Goal: Task Accomplishment & Management: Manage account settings

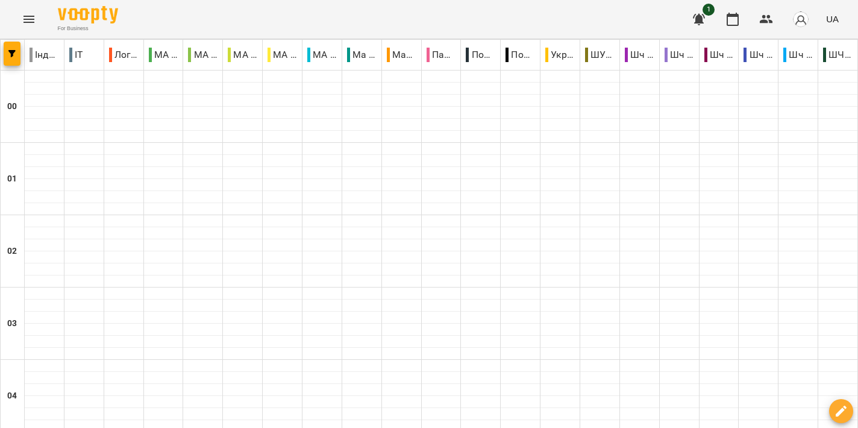
scroll to position [1275, 0]
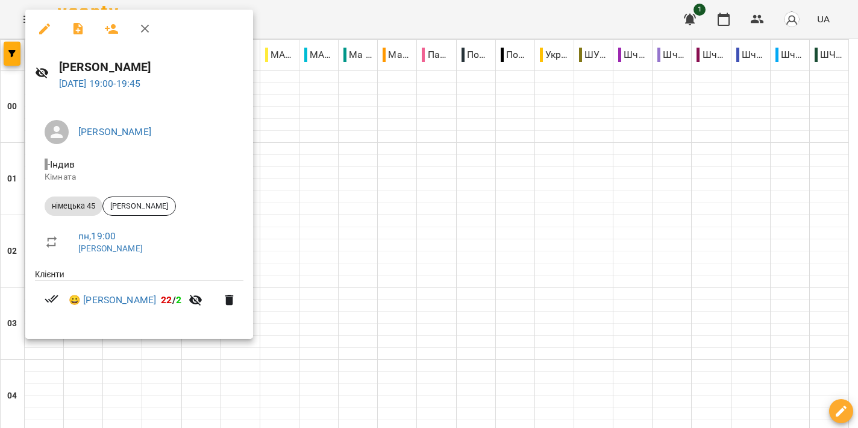
click at [446, 204] on div at bounding box center [429, 214] width 858 height 428
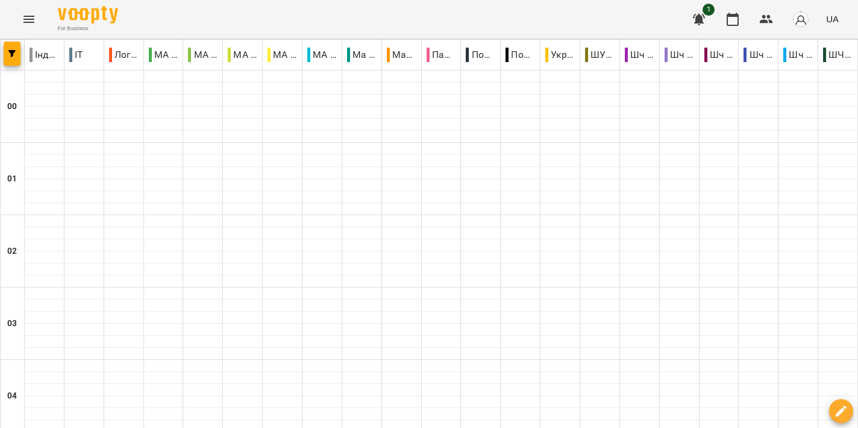
scroll to position [1377, 0]
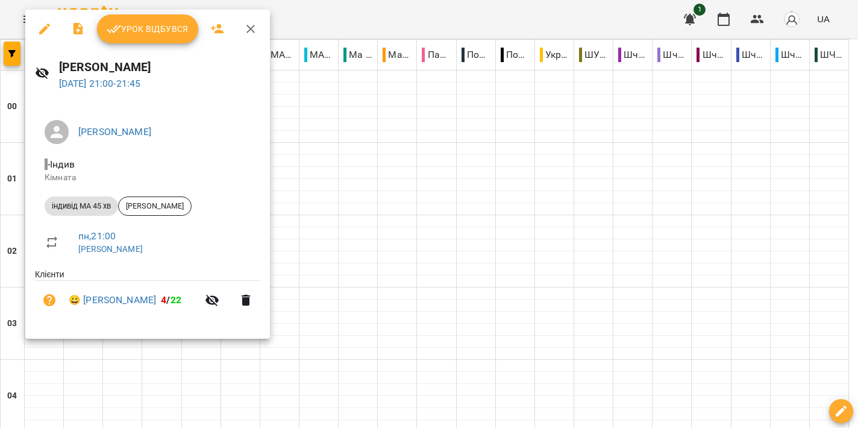
click at [520, 207] on div at bounding box center [429, 214] width 858 height 428
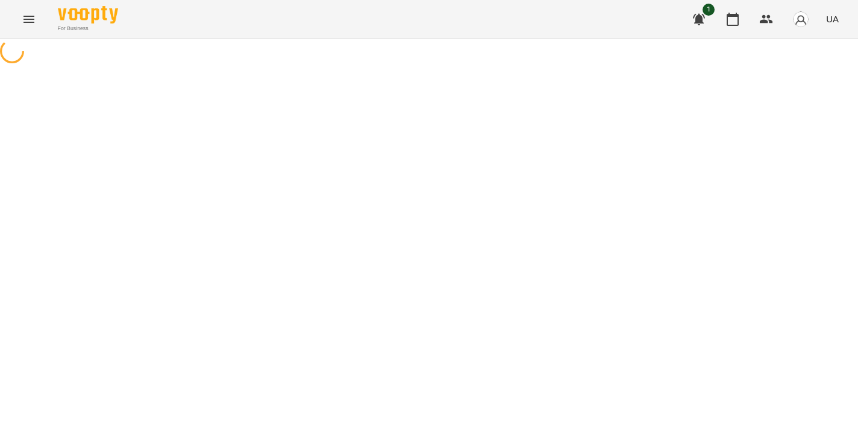
click at [33, 17] on icon "Menu" at bounding box center [29, 19] width 14 height 14
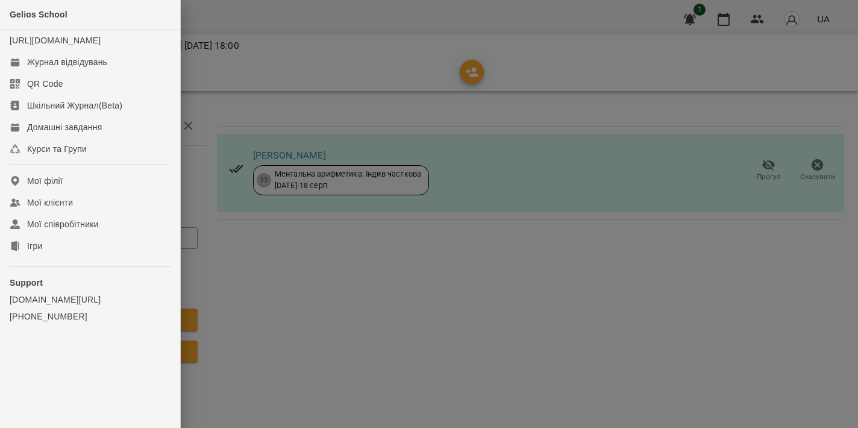
click at [382, 22] on div at bounding box center [429, 214] width 858 height 428
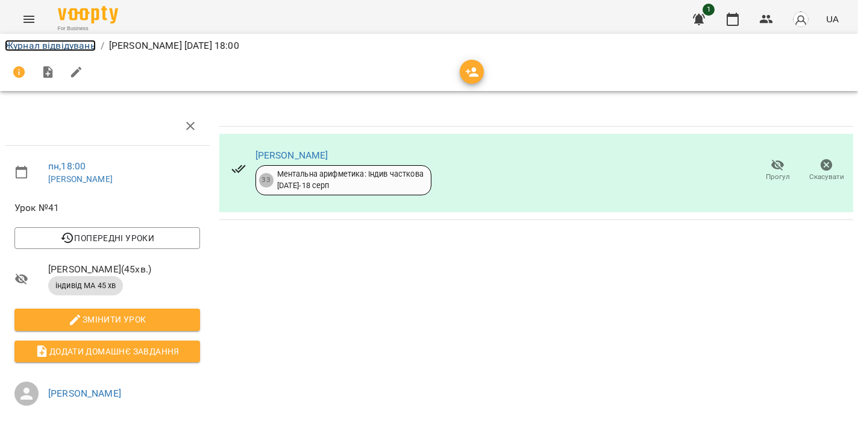
click at [63, 41] on link "Журнал відвідувань" at bounding box center [50, 45] width 91 height 11
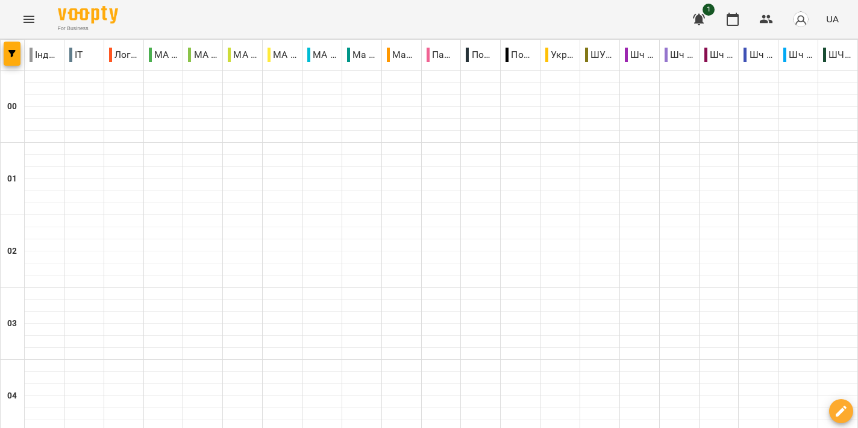
scroll to position [1455, 0]
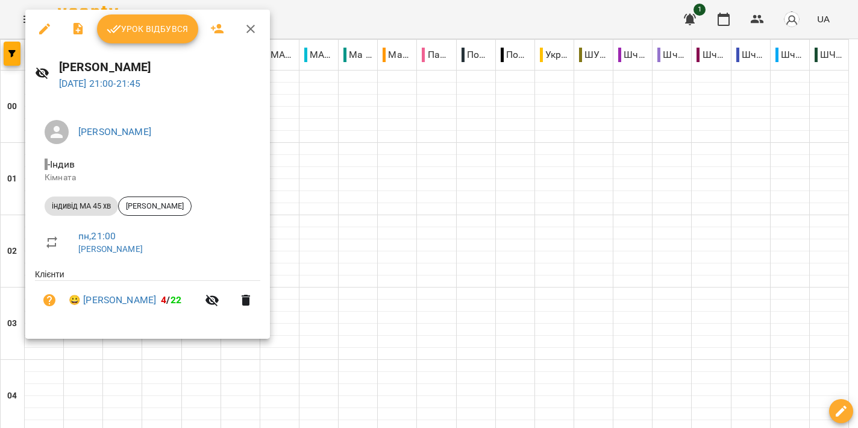
drag, startPoint x: 406, startPoint y: 199, endPoint x: 384, endPoint y: 192, distance: 23.1
click at [406, 199] on div at bounding box center [429, 214] width 858 height 428
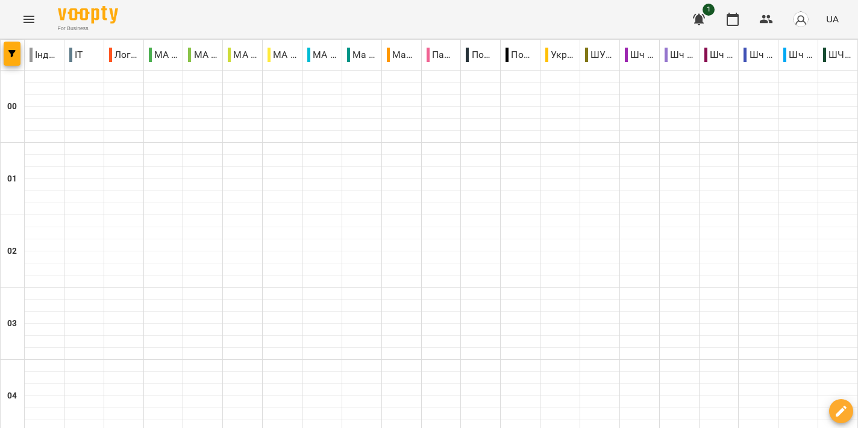
scroll to position [1366, 0]
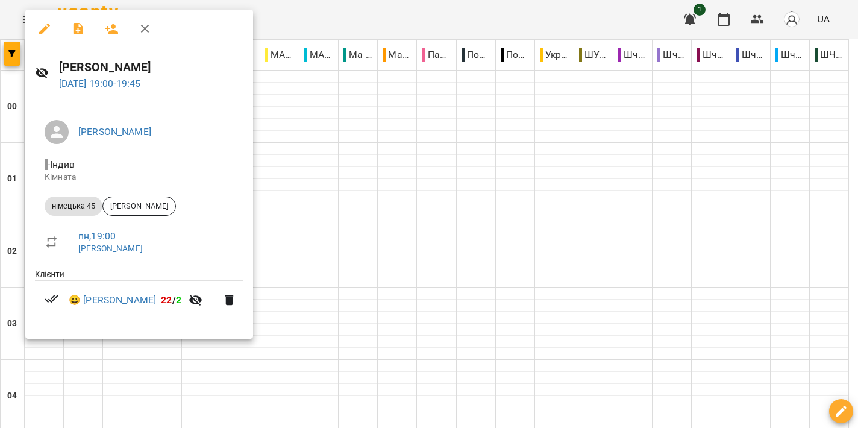
click at [426, 212] on div at bounding box center [429, 214] width 858 height 428
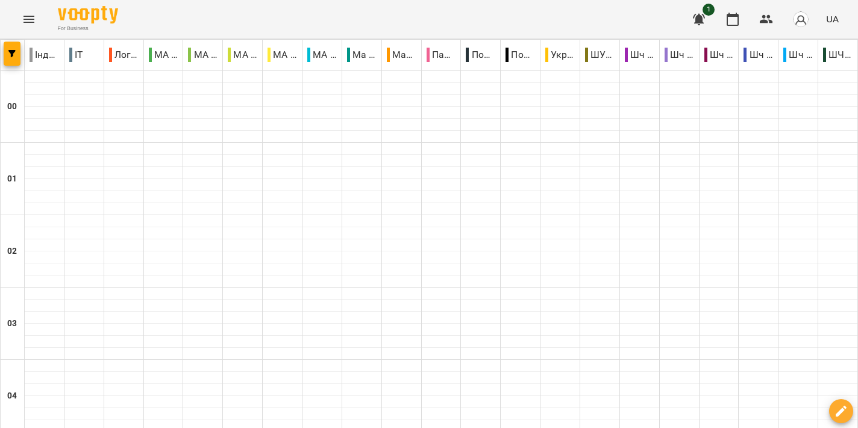
scroll to position [1361, 0]
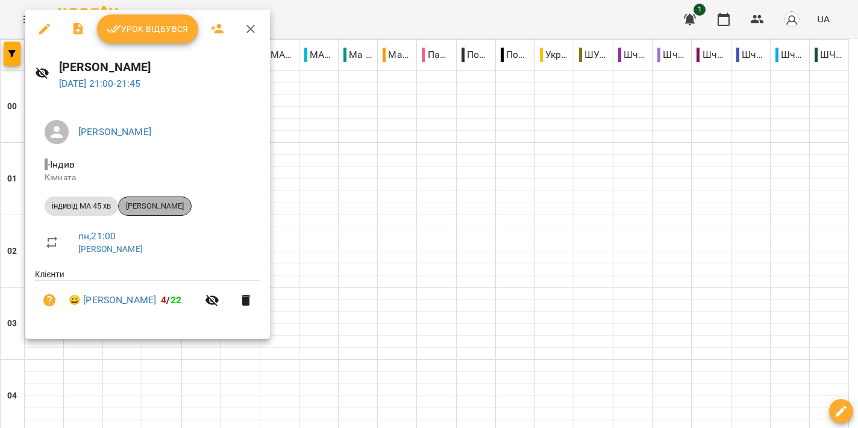
click at [152, 204] on span "[PERSON_NAME]" at bounding box center [155, 206] width 72 height 11
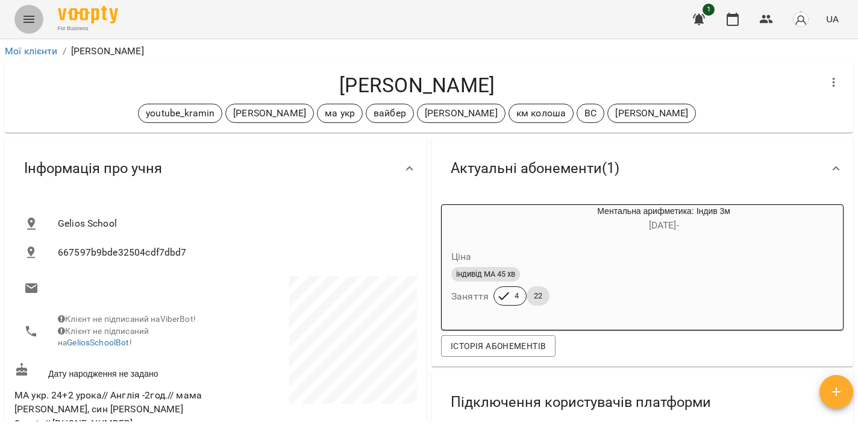
click at [29, 22] on icon "Menu" at bounding box center [28, 19] width 11 height 7
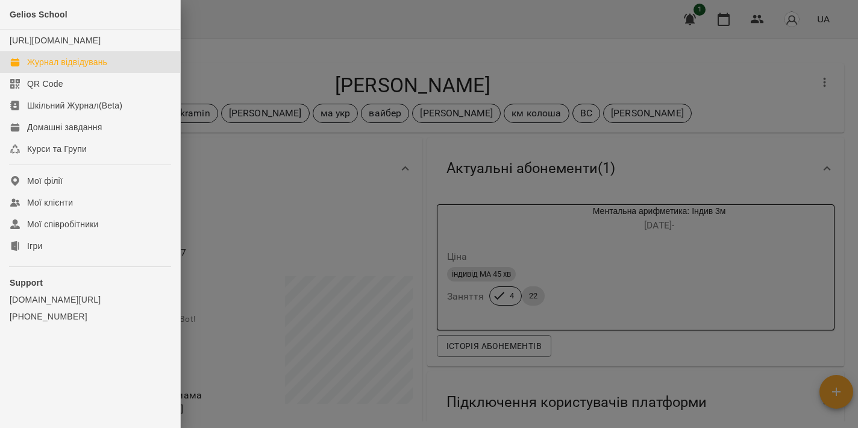
drag, startPoint x: 74, startPoint y: 68, endPoint x: 81, endPoint y: 70, distance: 7.6
click at [75, 68] on div "Журнал відвідувань" at bounding box center [67, 62] width 80 height 12
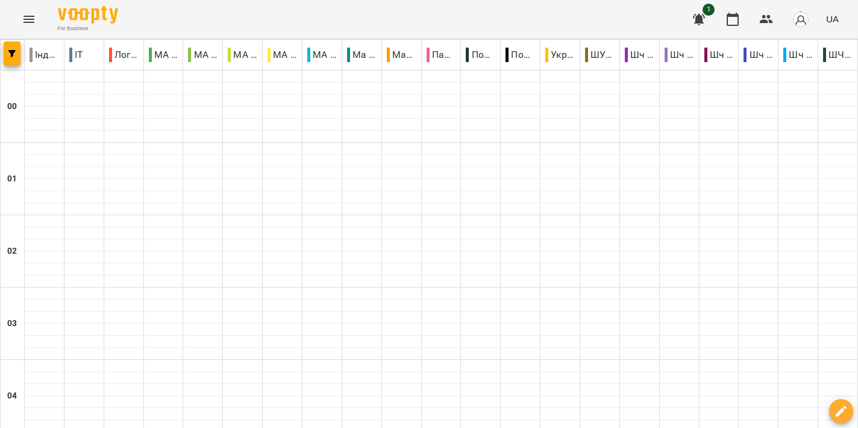
scroll to position [1429, 0]
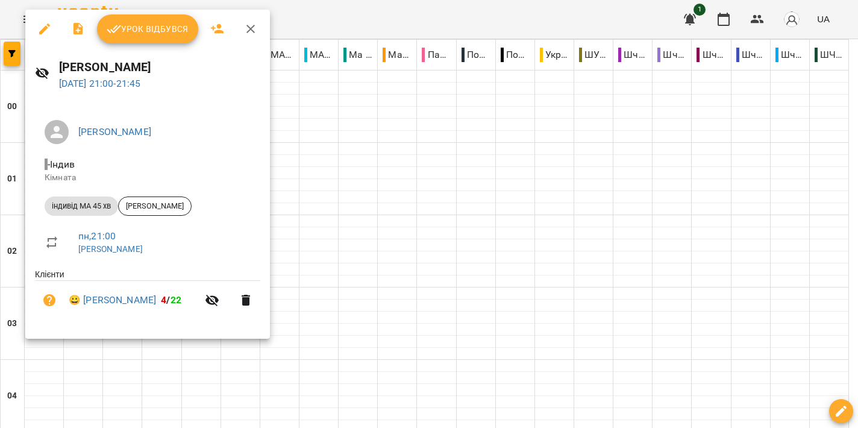
click at [499, 233] on div at bounding box center [429, 214] width 858 height 428
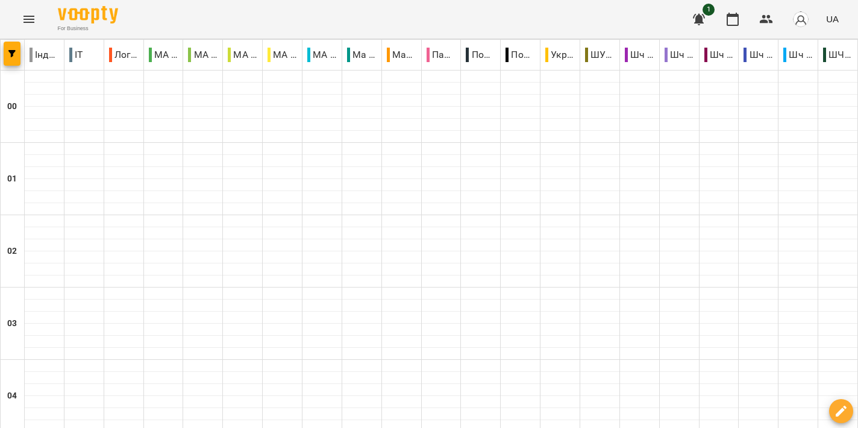
scroll to position [1352, 0]
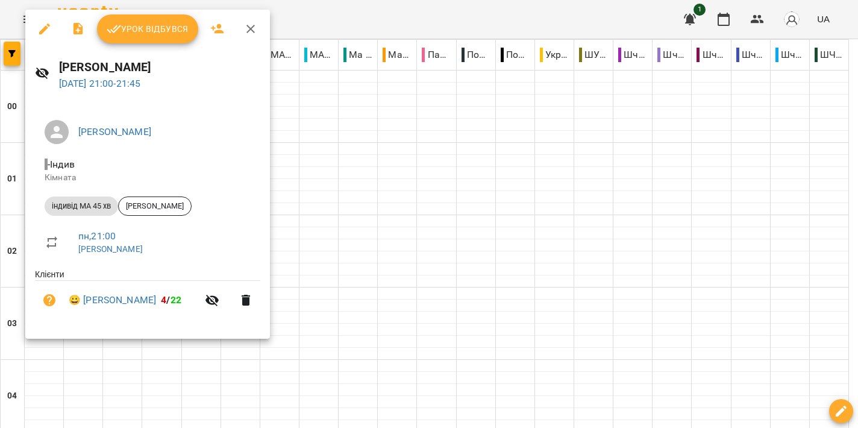
click at [151, 37] on button "Урок відбувся" at bounding box center [147, 28] width 101 height 29
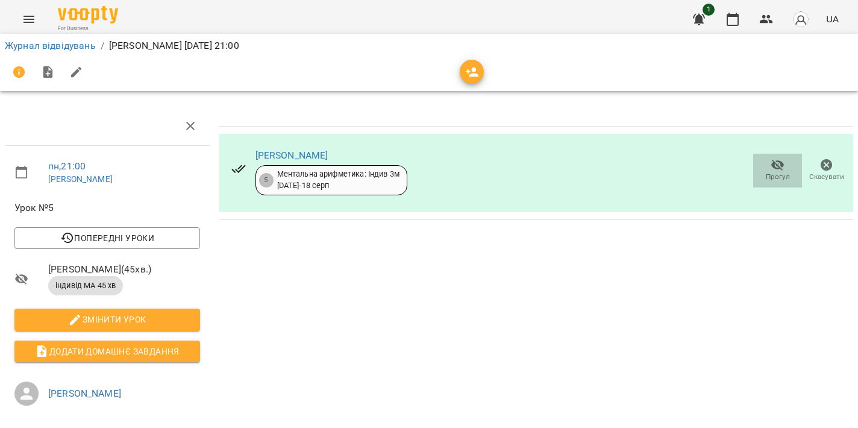
click at [771, 165] on icon "button" at bounding box center [778, 165] width 14 height 14
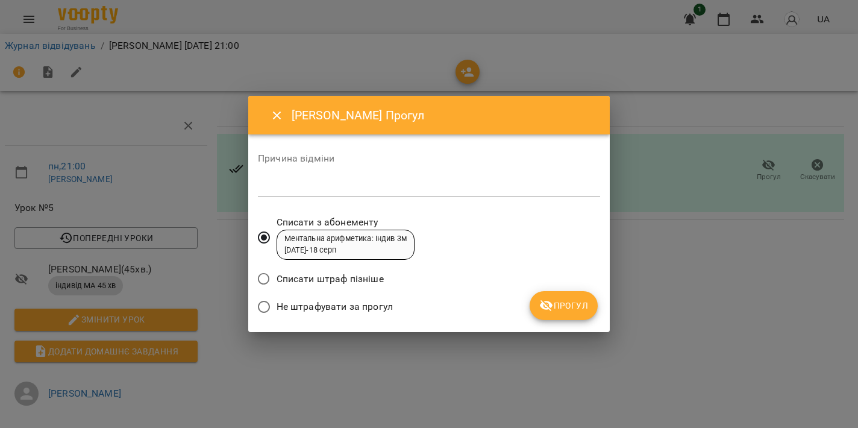
click at [585, 302] on span "Прогул" at bounding box center [563, 305] width 49 height 14
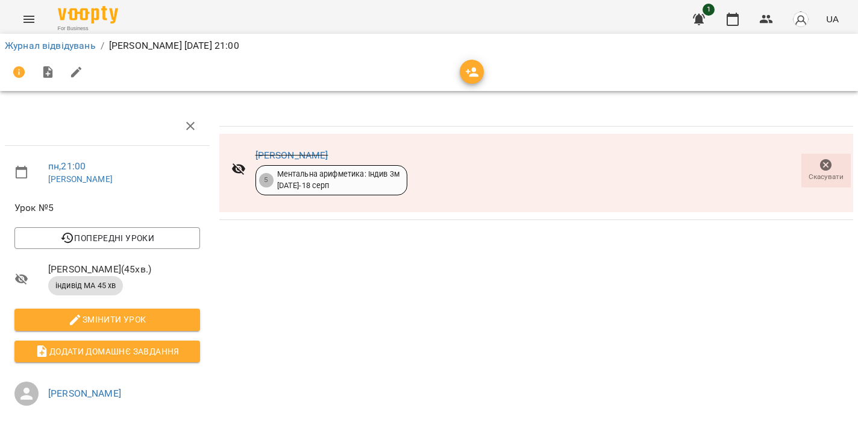
click at [29, 20] on icon "Menu" at bounding box center [29, 19] width 14 height 14
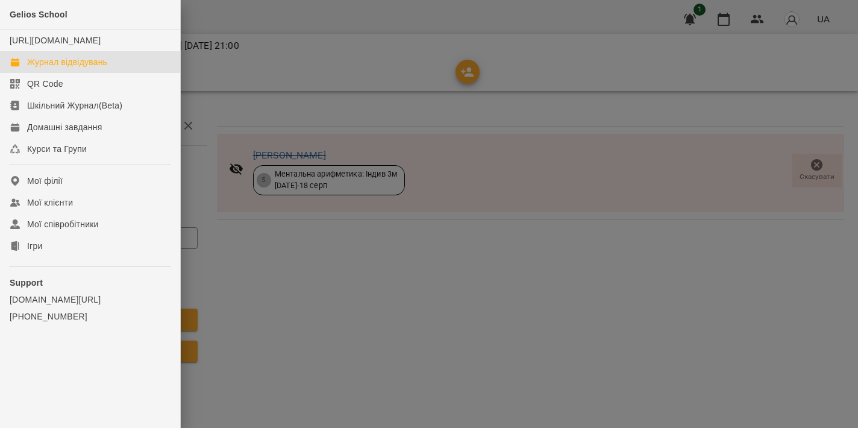
click at [78, 68] on div "Журнал відвідувань" at bounding box center [67, 62] width 80 height 12
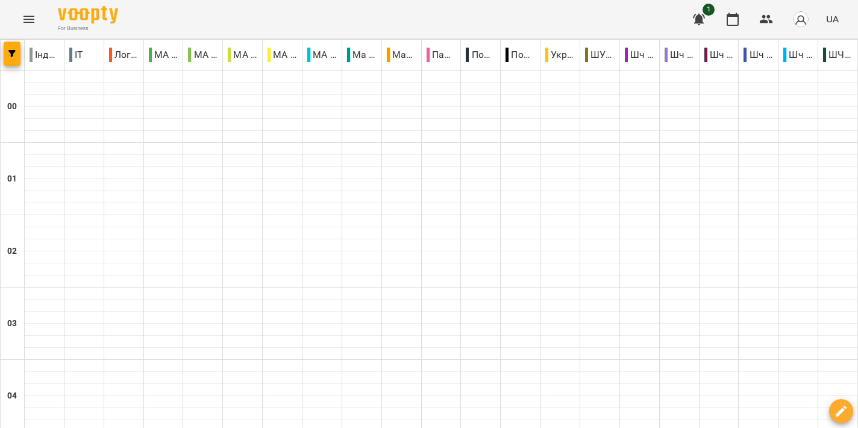
scroll to position [1371, 0]
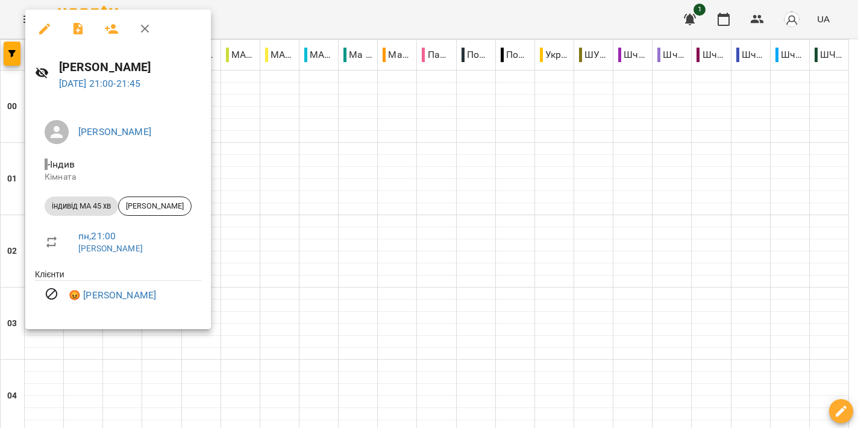
click at [400, 234] on div at bounding box center [429, 214] width 858 height 428
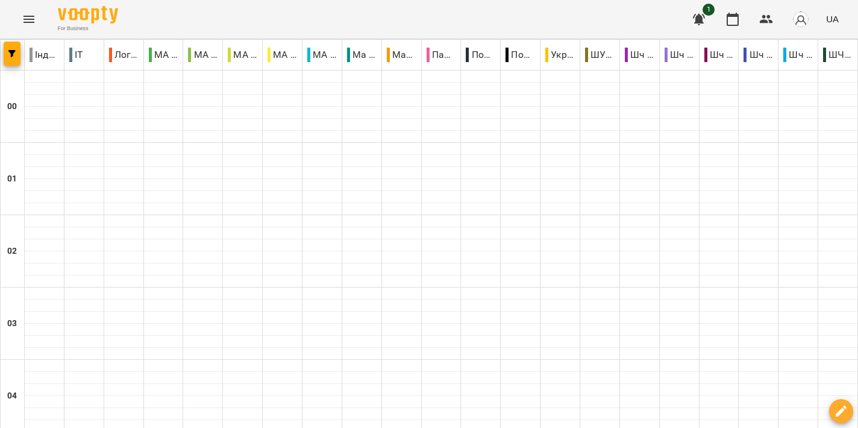
scroll to position [1230, 0]
